Goal: Information Seeking & Learning: Learn about a topic

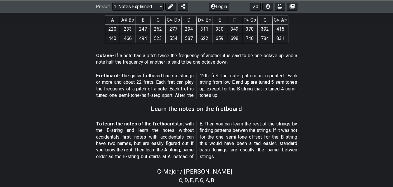
scroll to position [436, 0]
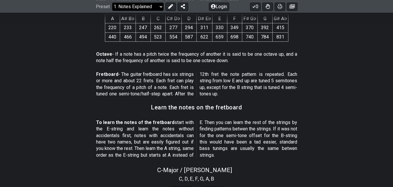
click at [130, 6] on select "Welcome to #fretflip! Initial Preset Custom Preset Minor Pentatonic Major Penta…" at bounding box center [137, 6] width 51 height 8
click at [133, 6] on select "Welcome to #fretflip! Initial Preset Custom Preset Minor Pentatonic Major Penta…" at bounding box center [137, 6] width 51 height 8
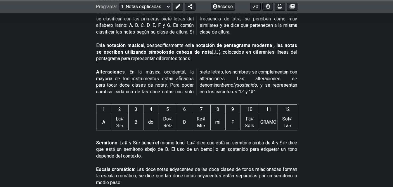
scroll to position [245, 0]
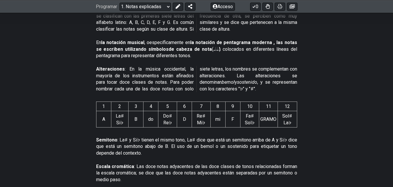
drag, startPoint x: 200, startPoint y: 135, endPoint x: 209, endPoint y: 135, distance: 9.1
click at [209, 137] on font ": La♯ y Si♭ tienen el mismo tono, La♯ dice que está un semitono arriba de A y S…" at bounding box center [196, 146] width 201 height 19
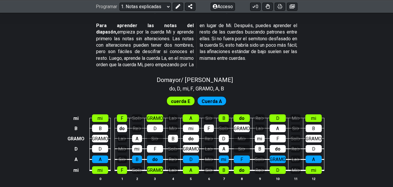
scroll to position [599, 0]
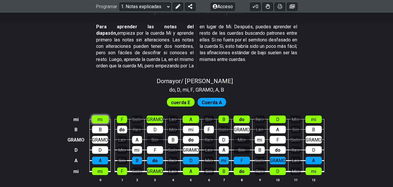
click at [96, 116] on div "mi" at bounding box center [100, 120] width 16 height 8
click at [121, 117] on font "F" at bounding box center [122, 120] width 3 height 6
click at [95, 116] on div "mi" at bounding box center [100, 120] width 16 height 8
click at [116, 119] on td "do" at bounding box center [121, 124] width 15 height 10
click at [119, 116] on div "F" at bounding box center [122, 120] width 10 height 8
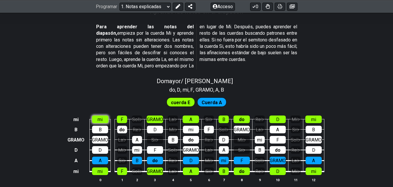
click at [97, 117] on font "mi" at bounding box center [99, 120] width 5 height 6
click at [178, 100] on font "cuerda E" at bounding box center [180, 103] width 19 height 6
click at [224, 97] on div "Cuerda A" at bounding box center [211, 101] width 29 height 9
click at [189, 137] on font "do" at bounding box center [191, 140] width 6 height 6
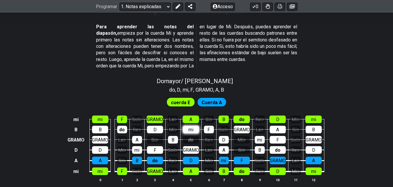
click at [194, 126] on div "mi" at bounding box center [191, 130] width 16 height 8
click at [193, 126] on div "mi" at bounding box center [191, 130] width 16 height 8
click at [192, 137] on font "do" at bounding box center [191, 140] width 6 height 6
click at [204, 137] on font "Re♭" at bounding box center [208, 140] width 8 height 6
click at [207, 137] on font "Re♭" at bounding box center [209, 140] width 8 height 6
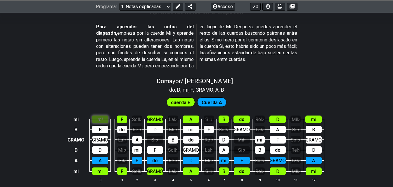
click at [95, 116] on div "mi" at bounding box center [100, 120] width 16 height 8
click at [189, 127] on font "mi" at bounding box center [190, 130] width 5 height 6
click at [207, 137] on font "Re♭" at bounding box center [209, 140] width 8 height 6
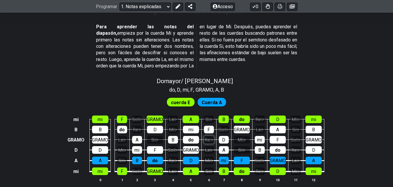
click at [207, 137] on font "Re♭" at bounding box center [208, 140] width 8 height 6
click at [207, 137] on font "Re♭" at bounding box center [209, 140] width 8 height 6
click at [207, 137] on font "Re♭" at bounding box center [208, 140] width 8 height 6
click at [207, 137] on font "Re♭" at bounding box center [209, 140] width 8 height 6
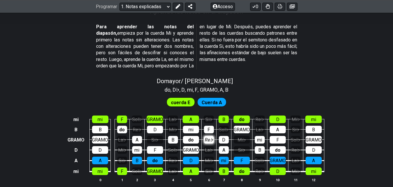
click at [208, 137] on font "Re♭" at bounding box center [209, 140] width 8 height 6
click at [208, 137] on font "Re♭" at bounding box center [208, 140] width 8 height 6
click at [208, 137] on font "Re♭" at bounding box center [209, 140] width 8 height 6
click at [208, 147] on font "La♭" at bounding box center [209, 150] width 8 height 6
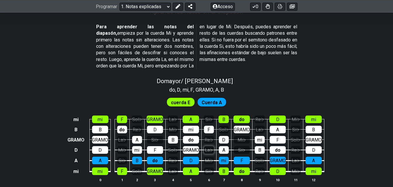
click at [208, 147] on font "La♭" at bounding box center [209, 150] width 8 height 6
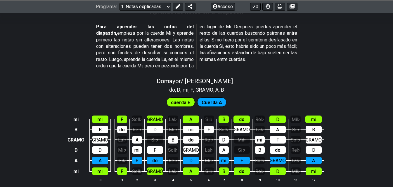
click at [207, 150] on td "Mi♭" at bounding box center [208, 155] width 15 height 11
click at [207, 158] on font "Mi♭" at bounding box center [209, 161] width 8 height 6
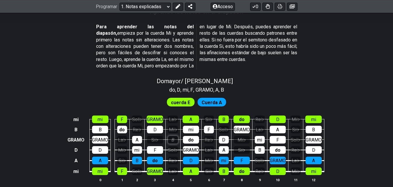
click at [171, 137] on font "B" at bounding box center [172, 140] width 3 height 6
click at [191, 137] on font "do" at bounding box center [191, 140] width 6 height 6
click at [191, 137] on font "do" at bounding box center [190, 140] width 5 height 6
click at [195, 116] on div "A" at bounding box center [190, 120] width 16 height 8
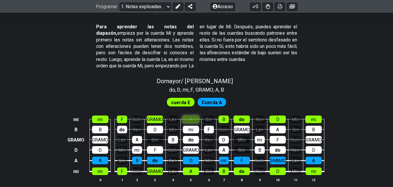
click at [195, 116] on div "A" at bounding box center [190, 120] width 16 height 8
click at [242, 158] on font "F" at bounding box center [241, 161] width 3 height 6
click at [222, 158] on font "mi" at bounding box center [223, 161] width 5 height 6
drag, startPoint x: 188, startPoint y: 153, endPoint x: 169, endPoint y: 153, distance: 18.7
click at [180, 153] on td "D" at bounding box center [190, 155] width 21 height 11
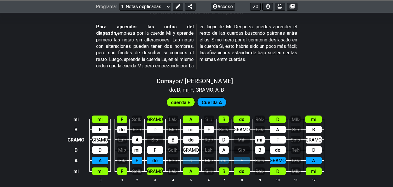
click at [145, 152] on td "do" at bounding box center [154, 155] width 21 height 11
drag, startPoint x: 148, startPoint y: 156, endPoint x: 135, endPoint y: 154, distance: 13.0
click at [147, 157] on div "do" at bounding box center [155, 161] width 16 height 8
click at [129, 152] on td "B" at bounding box center [136, 155] width 15 height 11
drag, startPoint x: 132, startPoint y: 154, endPoint x: 120, endPoint y: 153, distance: 12.0
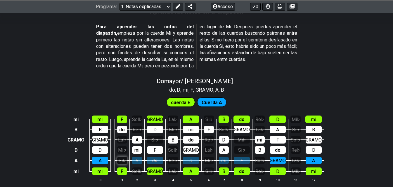
click at [132, 157] on div "B" at bounding box center [137, 161] width 10 height 8
click at [99, 158] on font "A" at bounding box center [100, 161] width 3 height 6
drag, startPoint x: 279, startPoint y: 154, endPoint x: 286, endPoint y: 155, distance: 7.1
click at [286, 155] on tbody "mi mi F Sol♭ GRAMO La♭ A Si♭ B do Re♭ D Mi♭ mi B B do Re♭ D Mi♭ mi F Sol♭ GRAMO…" at bounding box center [194, 143] width 257 height 69
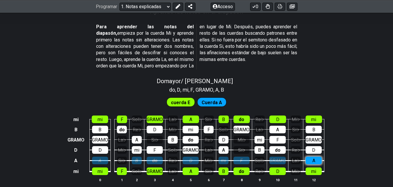
click at [316, 157] on div "A" at bounding box center [313, 161] width 16 height 8
click at [310, 168] on div "mi" at bounding box center [313, 172] width 16 height 8
click at [272, 161] on td "D" at bounding box center [277, 166] width 21 height 11
click at [274, 168] on div "D" at bounding box center [277, 172] width 16 height 8
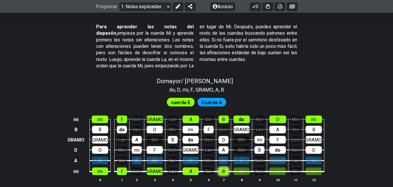
drag, startPoint x: 245, startPoint y: 162, endPoint x: 221, endPoint y: 162, distance: 24.2
click at [238, 168] on div "do" at bounding box center [241, 172] width 16 height 8
click at [217, 162] on td "B" at bounding box center [223, 166] width 15 height 11
click at [221, 168] on div "B" at bounding box center [223, 172] width 10 height 8
drag, startPoint x: 192, startPoint y: 165, endPoint x: 177, endPoint y: 165, distance: 15.2
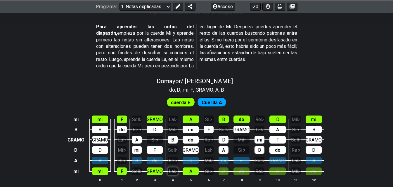
click at [191, 168] on div "A" at bounding box center [190, 172] width 16 height 8
drag, startPoint x: 160, startPoint y: 165, endPoint x: 144, endPoint y: 166, distance: 15.2
click at [154, 169] on font "GRAMO" at bounding box center [155, 172] width 16 height 6
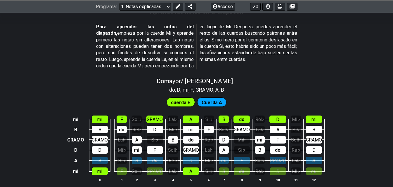
drag, startPoint x: 122, startPoint y: 166, endPoint x: 114, endPoint y: 166, distance: 7.6
click at [118, 168] on div "F" at bounding box center [122, 172] width 10 height 8
click at [101, 169] on font "mi" at bounding box center [99, 172] width 5 height 6
click at [119, 168] on div "F" at bounding box center [122, 172] width 10 height 8
drag, startPoint x: 102, startPoint y: 144, endPoint x: 99, endPoint y: 135, distance: 9.0
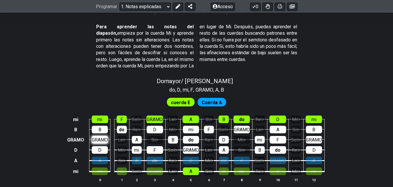
click at [102, 146] on div "D" at bounding box center [100, 150] width 16 height 8
click at [99, 137] on font "GRAMO" at bounding box center [100, 140] width 16 height 6
drag, startPoint x: 99, startPoint y: 124, endPoint x: 99, endPoint y: 119, distance: 4.4
click at [99, 127] on font "B" at bounding box center [99, 130] width 3 height 6
click at [99, 119] on td "B" at bounding box center [99, 124] width 21 height 10
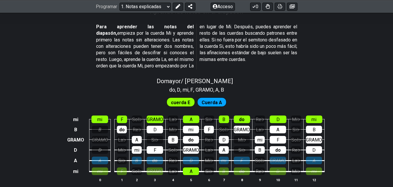
drag, startPoint x: 100, startPoint y: 114, endPoint x: 111, endPoint y: 112, distance: 11.2
click at [100, 117] on font "mi" at bounding box center [99, 120] width 5 height 6
drag, startPoint x: 119, startPoint y: 114, endPoint x: 121, endPoint y: 120, distance: 6.8
click at [120, 116] on div "F" at bounding box center [122, 120] width 10 height 8
drag, startPoint x: 121, startPoint y: 124, endPoint x: 127, endPoint y: 131, distance: 8.7
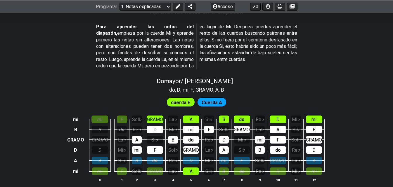
click at [124, 128] on tbody "mi mi F Sol♭ GRAMO La♭ A Si♭ B do Re♭ D Mi♭ mi B B do Re♭ D Mi♭ mi F Sol♭ GRAMO…" at bounding box center [195, 143] width 258 height 69
drag, startPoint x: 133, startPoint y: 135, endPoint x: 136, endPoint y: 140, distance: 5.4
click at [136, 140] on tbody "mi mi F Sol♭ GRAMO La♭ A Si♭ B do Re♭ D Mi♭ mi B B do Re♭ D Mi♭ mi F Sol♭ GRAMO…" at bounding box center [195, 143] width 258 height 69
drag, startPoint x: 142, startPoint y: 145, endPoint x: 152, endPoint y: 145, distance: 10.8
click at [149, 146] on tr "D D Mi♭ mi F Sol♭ GRAMO La♭ A Si♭ B do Re♭ D" at bounding box center [195, 145] width 258 height 11
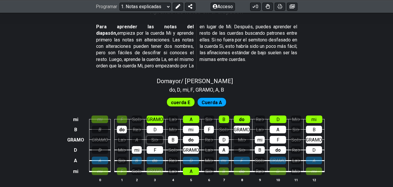
drag, startPoint x: 155, startPoint y: 141, endPoint x: 156, endPoint y: 135, distance: 6.7
click at [156, 136] on tbody "mi mi F Sol♭ GRAMO La♭ A Si♭ B do Re♭ D Mi♭ mi B B do Re♭ D Mi♭ mi F Sol♭ GRAMO…" at bounding box center [195, 143] width 258 height 69
click at [155, 127] on div "D" at bounding box center [155, 130] width 16 height 8
click at [154, 137] on font "Si♭" at bounding box center [155, 140] width 7 height 6
drag, startPoint x: 138, startPoint y: 143, endPoint x: 132, endPoint y: 137, distance: 8.5
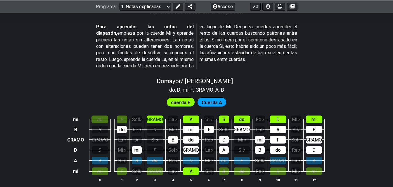
click at [137, 147] on font "mi" at bounding box center [136, 150] width 5 height 6
drag, startPoint x: 117, startPoint y: 125, endPoint x: 154, endPoint y: 124, distance: 36.8
click at [118, 126] on div "do" at bounding box center [122, 130] width 10 height 8
click at [156, 109] on td "GRAMO" at bounding box center [154, 114] width 21 height 10
click at [156, 117] on font "GRAMO" at bounding box center [155, 120] width 16 height 6
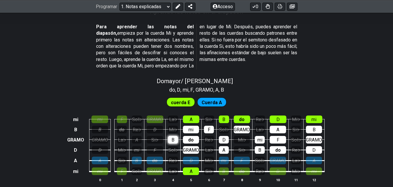
click at [171, 137] on font "B" at bounding box center [172, 140] width 3 height 6
click at [187, 136] on div "do" at bounding box center [191, 140] width 16 height 8
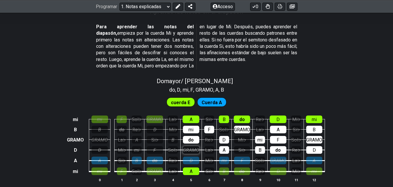
drag, startPoint x: 191, startPoint y: 144, endPoint x: 191, endPoint y: 147, distance: 3.0
click at [191, 147] on font "GRAMO" at bounding box center [191, 150] width 16 height 6
click at [189, 127] on font "mi" at bounding box center [190, 130] width 5 height 6
drag, startPoint x: 189, startPoint y: 114, endPoint x: 192, endPoint y: 128, distance: 14.1
click at [190, 121] on tbody "mi mi F Sol♭ GRAMO La♭ A Si♭ B do Re♭ D Mi♭ mi B B do Re♭ D Mi♭ mi F Sol♭ GRAMO…" at bounding box center [195, 143] width 259 height 69
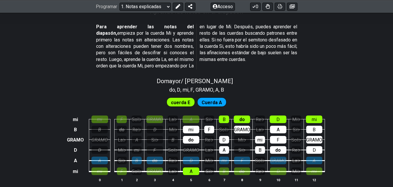
drag, startPoint x: 192, startPoint y: 134, endPoint x: 198, endPoint y: 126, distance: 10.6
click at [192, 137] on font "do" at bounding box center [191, 140] width 6 height 6
click at [202, 122] on td "F" at bounding box center [208, 124] width 15 height 10
click at [195, 126] on div "mi" at bounding box center [191, 130] width 16 height 8
click at [209, 127] on font "F" at bounding box center [209, 130] width 3 height 6
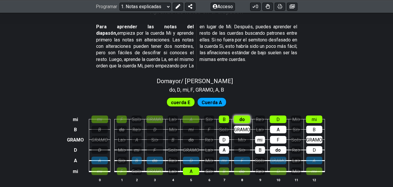
drag, startPoint x: 226, startPoint y: 113, endPoint x: 235, endPoint y: 113, distance: 9.4
click at [229, 113] on tbody "mi mi F Sol♭ GRAMO La♭ A Si♭ B do Re♭ D Mi♭ mi B B do Re♭ D Mi♭ mi F Sol♭ GRAMO…" at bounding box center [195, 143] width 259 height 69
drag, startPoint x: 238, startPoint y: 113, endPoint x: 241, endPoint y: 123, distance: 10.2
click at [240, 116] on div "do" at bounding box center [242, 120] width 16 height 8
click at [241, 127] on font "GRAMO" at bounding box center [242, 130] width 16 height 6
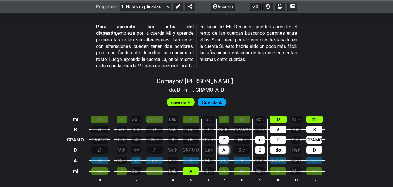
drag, startPoint x: 227, startPoint y: 134, endPoint x: 224, endPoint y: 142, distance: 9.1
click at [225, 137] on tbody "mi mi F Sol♭ GRAMO La♭ A Si♭ B do Re♭ D Mi♭ mi B B do Re♭ D Mi♭ mi F Sol♭ GRAMO…" at bounding box center [195, 143] width 259 height 69
drag, startPoint x: 223, startPoint y: 144, endPoint x: 228, endPoint y: 145, distance: 5.0
click at [226, 146] on div "A" at bounding box center [224, 150] width 10 height 8
drag, startPoint x: 261, startPoint y: 144, endPoint x: 260, endPoint y: 139, distance: 5.1
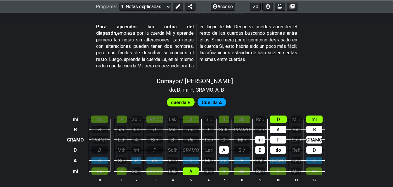
click at [260, 146] on div "B" at bounding box center [260, 150] width 10 height 8
click at [259, 137] on font "mi" at bounding box center [259, 140] width 5 height 6
click at [222, 147] on font "A" at bounding box center [223, 150] width 3 height 6
drag, startPoint x: 256, startPoint y: 143, endPoint x: 259, endPoint y: 143, distance: 3.2
click at [257, 146] on div "B" at bounding box center [260, 150] width 10 height 8
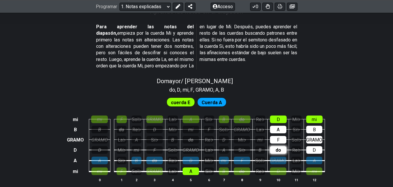
click at [276, 147] on font "do" at bounding box center [278, 150] width 6 height 6
click at [278, 136] on div "F" at bounding box center [278, 140] width 16 height 8
click at [278, 127] on font "A" at bounding box center [277, 130] width 3 height 6
click at [278, 119] on td "A" at bounding box center [277, 124] width 21 height 10
click at [279, 116] on div "D" at bounding box center [278, 120] width 17 height 8
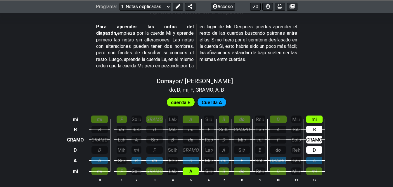
drag, startPoint x: 307, startPoint y: 114, endPoint x: 312, endPoint y: 118, distance: 6.4
click at [309, 116] on div "mi" at bounding box center [314, 120] width 16 height 8
drag, startPoint x: 313, startPoint y: 121, endPoint x: 316, endPoint y: 129, distance: 8.9
click at [313, 127] on font "B" at bounding box center [314, 130] width 3 height 6
click at [317, 137] on font "GRAMO" at bounding box center [314, 140] width 16 height 6
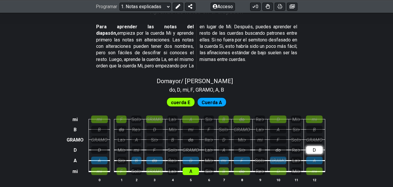
click at [317, 146] on div "D" at bounding box center [314, 150] width 16 height 8
click at [241, 117] on font "do" at bounding box center [242, 120] width 6 height 6
click at [276, 117] on font "D" at bounding box center [277, 120] width 3 height 6
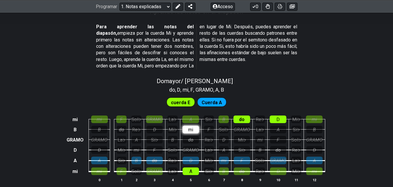
click at [187, 126] on div "mi" at bounding box center [190, 130] width 16 height 8
click at [210, 126] on div "F" at bounding box center [209, 130] width 10 height 8
click at [238, 127] on font "GRAMO" at bounding box center [242, 130] width 16 height 6
click at [283, 126] on div "A" at bounding box center [277, 130] width 16 height 8
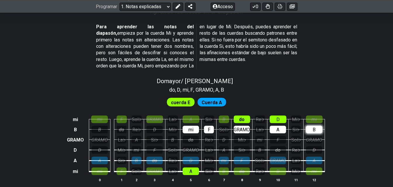
click at [312, 127] on font "B" at bounding box center [313, 130] width 3 height 6
click at [99, 137] on font "GRAMO" at bounding box center [99, 140] width 16 height 6
drag, startPoint x: 134, startPoint y: 133, endPoint x: 154, endPoint y: 134, distance: 20.2
click at [137, 136] on div "A" at bounding box center [136, 140] width 10 height 8
click at [175, 136] on div "B" at bounding box center [173, 140] width 10 height 8
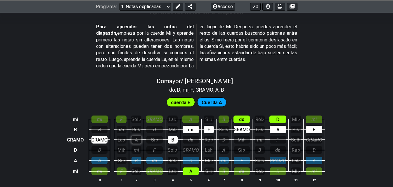
click at [137, 137] on font "A" at bounding box center [136, 140] width 3 height 6
click at [181, 100] on font "cuerda E" at bounding box center [180, 103] width 19 height 6
click at [169, 136] on div "B" at bounding box center [173, 140] width 10 height 8
drag
click at [132, 136] on div "A" at bounding box center [136, 140] width 10 height 8
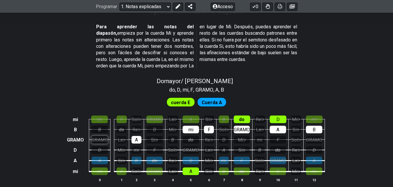
click at [102, 137] on font "GRAMO" at bounding box center [99, 140] width 16 height 6
click at [133, 136] on div "A" at bounding box center [136, 140] width 10 height 8
click at [194, 126] on div "mi" at bounding box center [190, 130] width 16 height 8
click at [212, 126] on div "F" at bounding box center [209, 130] width 10 height 8
click at [241, 127] on font "GRAMO" at bounding box center [242, 130] width 16 height 6
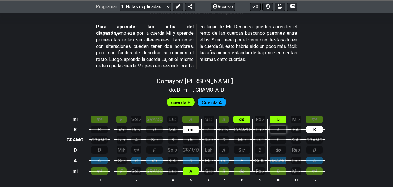
click at [276, 126] on div "A" at bounding box center [278, 130] width 16 height 8
click at [309, 126] on div "B" at bounding box center [314, 130] width 16 height 8
click at [279, 126] on div "A" at bounding box center [278, 130] width 16 height 8
click at [189, 127] on font "mi" at bounding box center [190, 130] width 5 height 6
click at [245, 116] on div "do" at bounding box center [241, 120] width 17 height 8
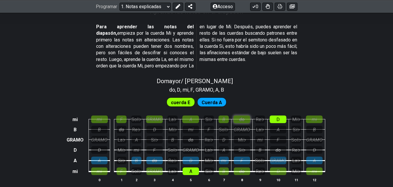
click at [244, 116] on div "do" at bounding box center [241, 120] width 17 height 8
click at [280, 116] on div "D" at bounding box center [277, 120] width 17 height 8
click at [284, 116] on div "D" at bounding box center [277, 120] width 17 height 8
click at [238, 116] on div "do" at bounding box center [241, 120] width 17 height 8
click at [310, 116] on div "mi" at bounding box center [314, 120] width 17 height 8
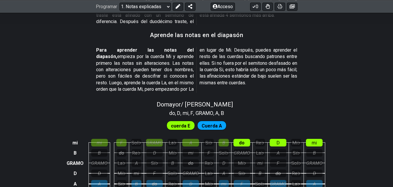
scroll to position [588, 0]
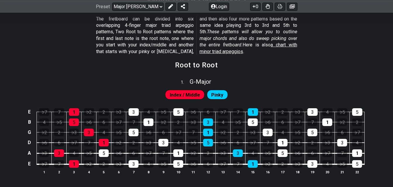
scroll to position [117, 0]
